Goal: Communication & Community: Answer question/provide support

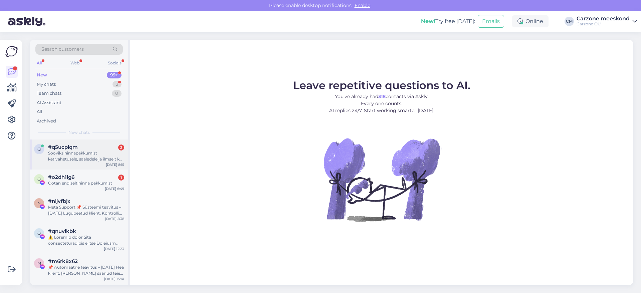
click at [76, 165] on div "q #q5ucplqm 2 Sooviks hinnapakkumist ketivahetusele, saaledele ja ilmselt ka pi…" at bounding box center [79, 155] width 98 height 30
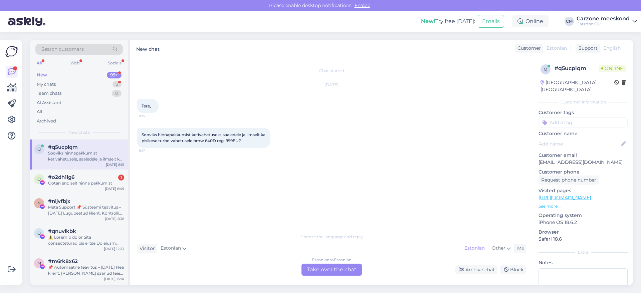
click at [320, 273] on div "Estonian to Estonian Take over the chat" at bounding box center [332, 270] width 60 height 12
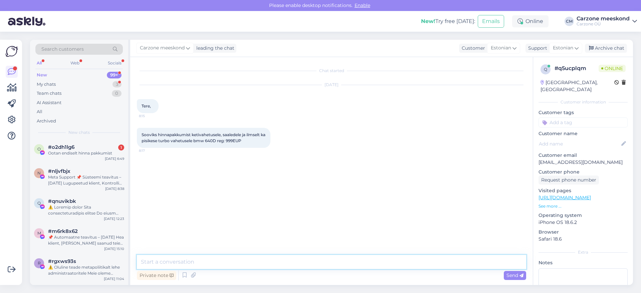
paste textarea "Tere, Aitäh päringu eest! [PERSON_NAME] hinnapakkumiste koostamise nimekirja. E…"
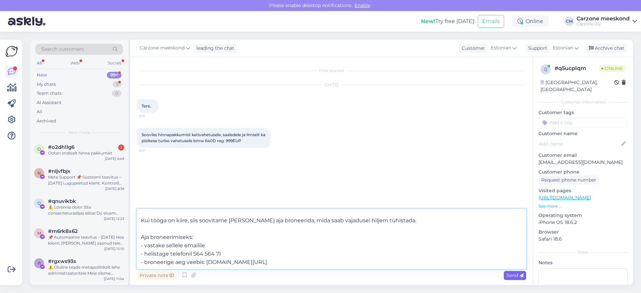
type textarea "Tere, Aitäh päringu eest! [PERSON_NAME] hinnapakkumiste koostamise nimekirja. E…"
click at [513, 277] on span "Send" at bounding box center [515, 276] width 17 height 6
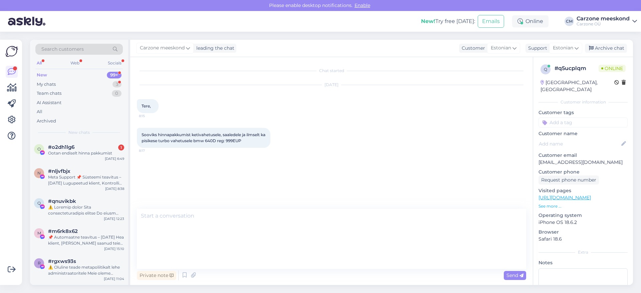
scroll to position [0, 0]
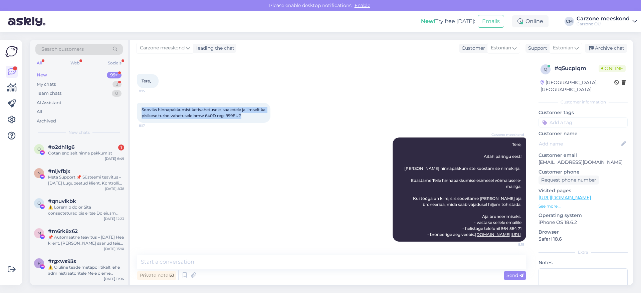
drag, startPoint x: 141, startPoint y: 107, endPoint x: 263, endPoint y: 122, distance: 122.5
click at [263, 122] on div "Sooviks hinnapakkumist ketivahetusele, saaledele ja ilmselt ka pisikese turbo v…" at bounding box center [204, 113] width 134 height 20
copy span "Sooviks hinnapakkumist ketivahetusele, saaledele ja ilmselt ka pisikese turbo v…"
drag, startPoint x: 539, startPoint y: 156, endPoint x: 593, endPoint y: 155, distance: 54.5
click at [593, 155] on div "q # q5ucplqm Online [GEOGRAPHIC_DATA], [GEOGRAPHIC_DATA] Customer information C…" at bounding box center [583, 198] width 100 height 282
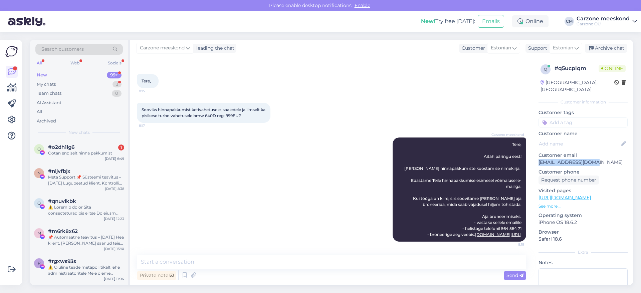
copy p "[EMAIL_ADDRESS][DOMAIN_NAME]"
